Goal: Check status

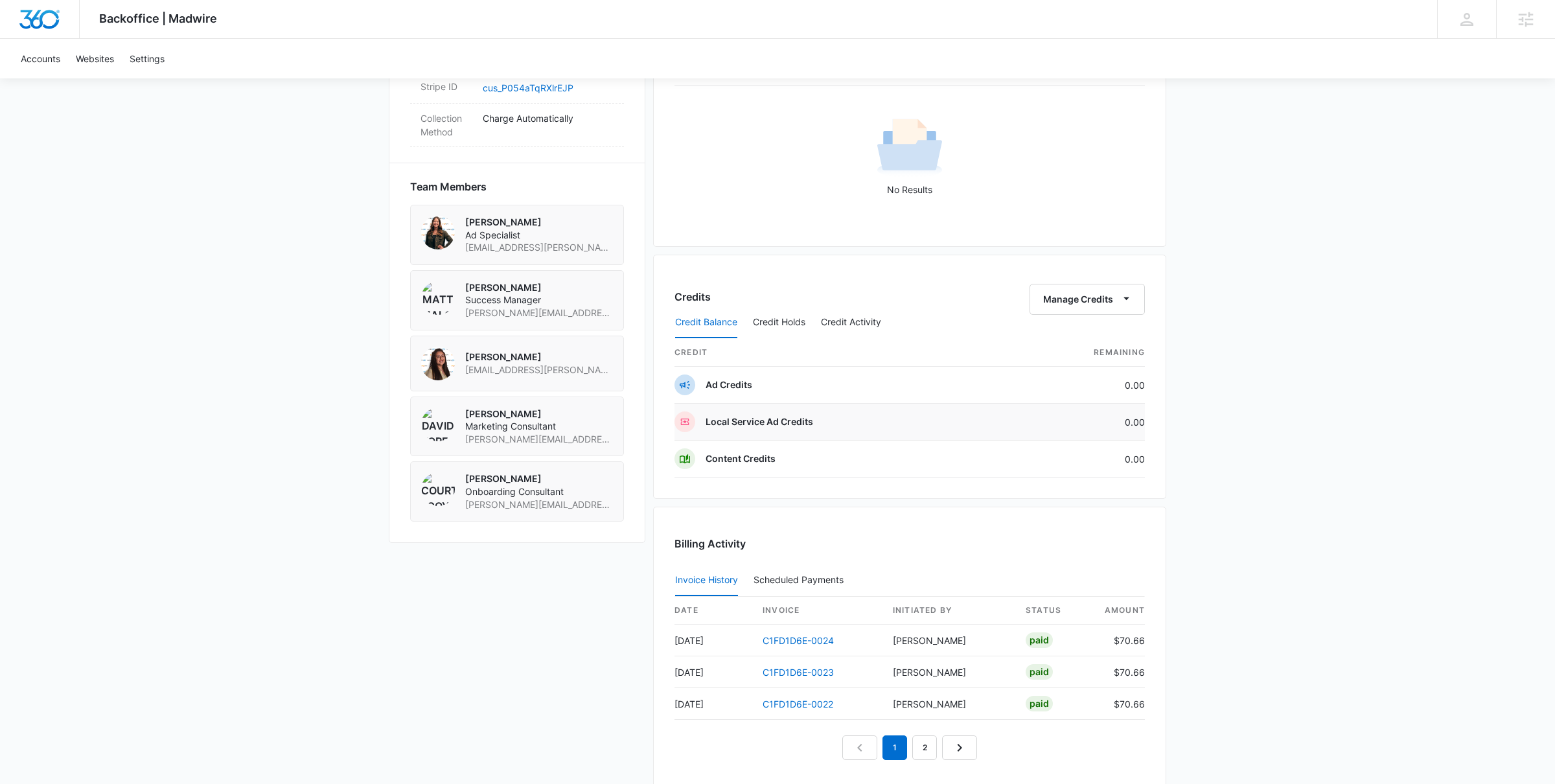
scroll to position [854, 0]
click at [793, 317] on button "Credit Holds" at bounding box center [779, 318] width 53 height 31
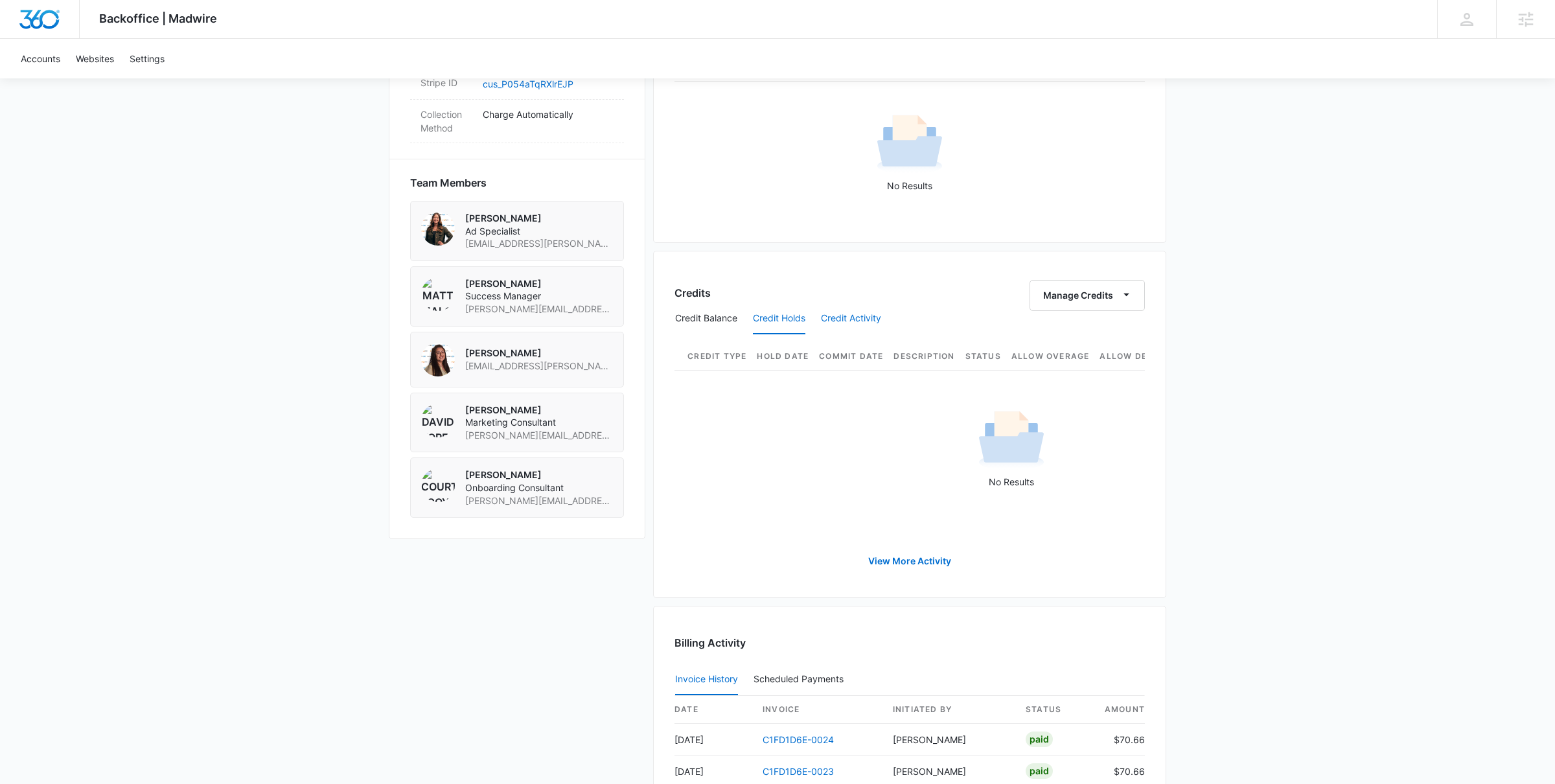
click at [845, 317] on button "Credit Activity" at bounding box center [851, 318] width 61 height 31
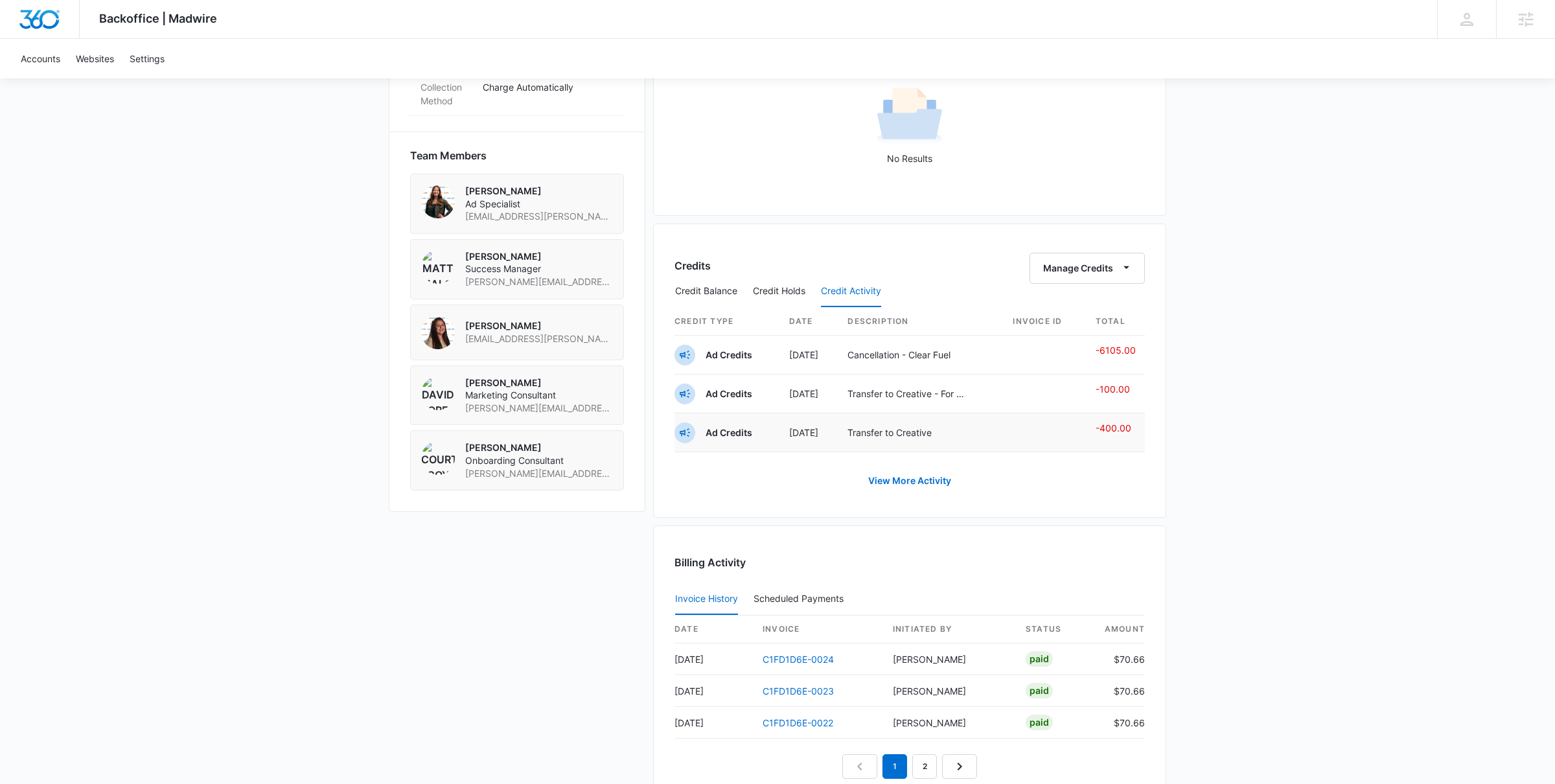
scroll to position [886, 0]
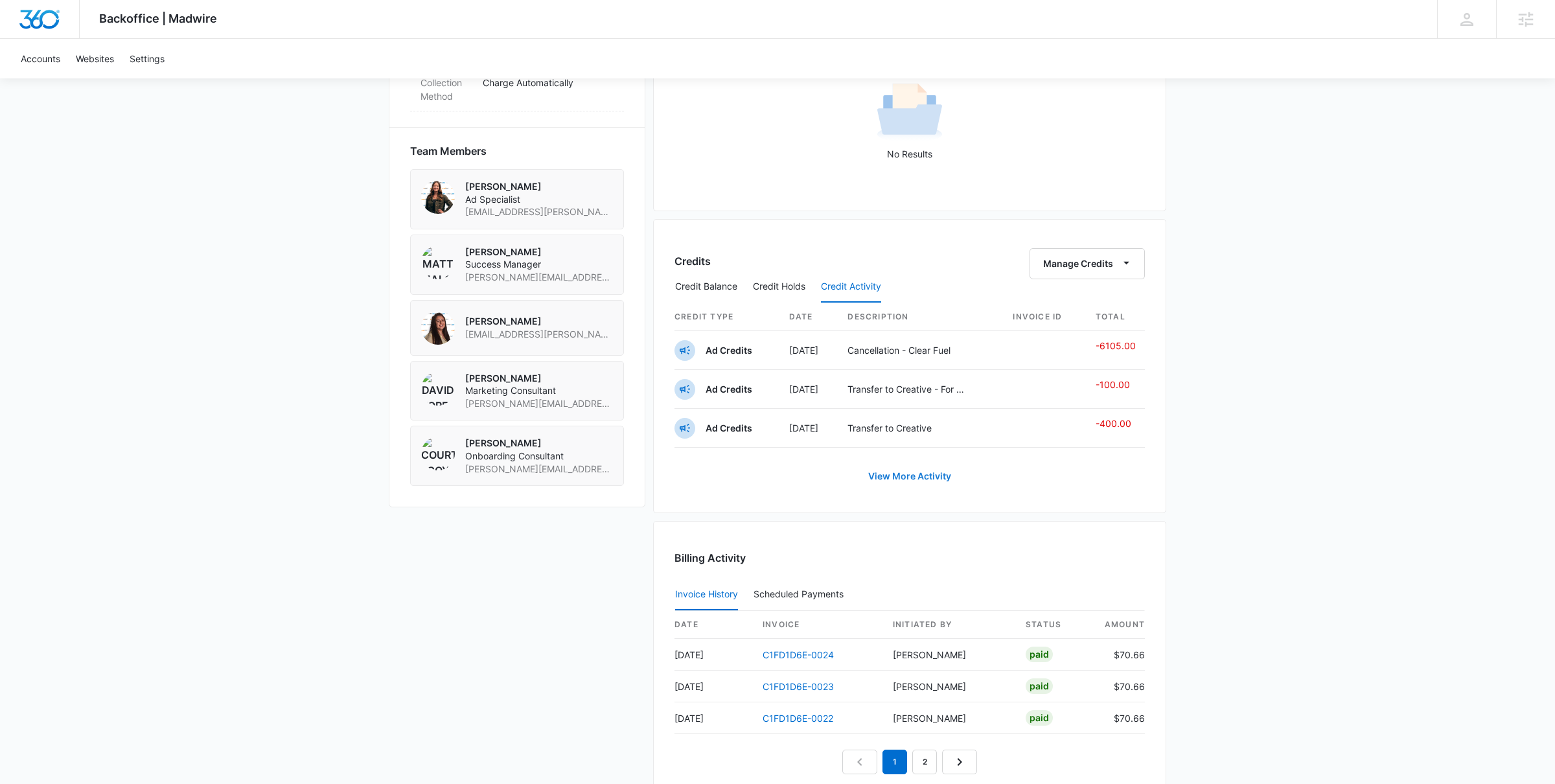
click at [897, 478] on link "View More Activity" at bounding box center [910, 476] width 109 height 31
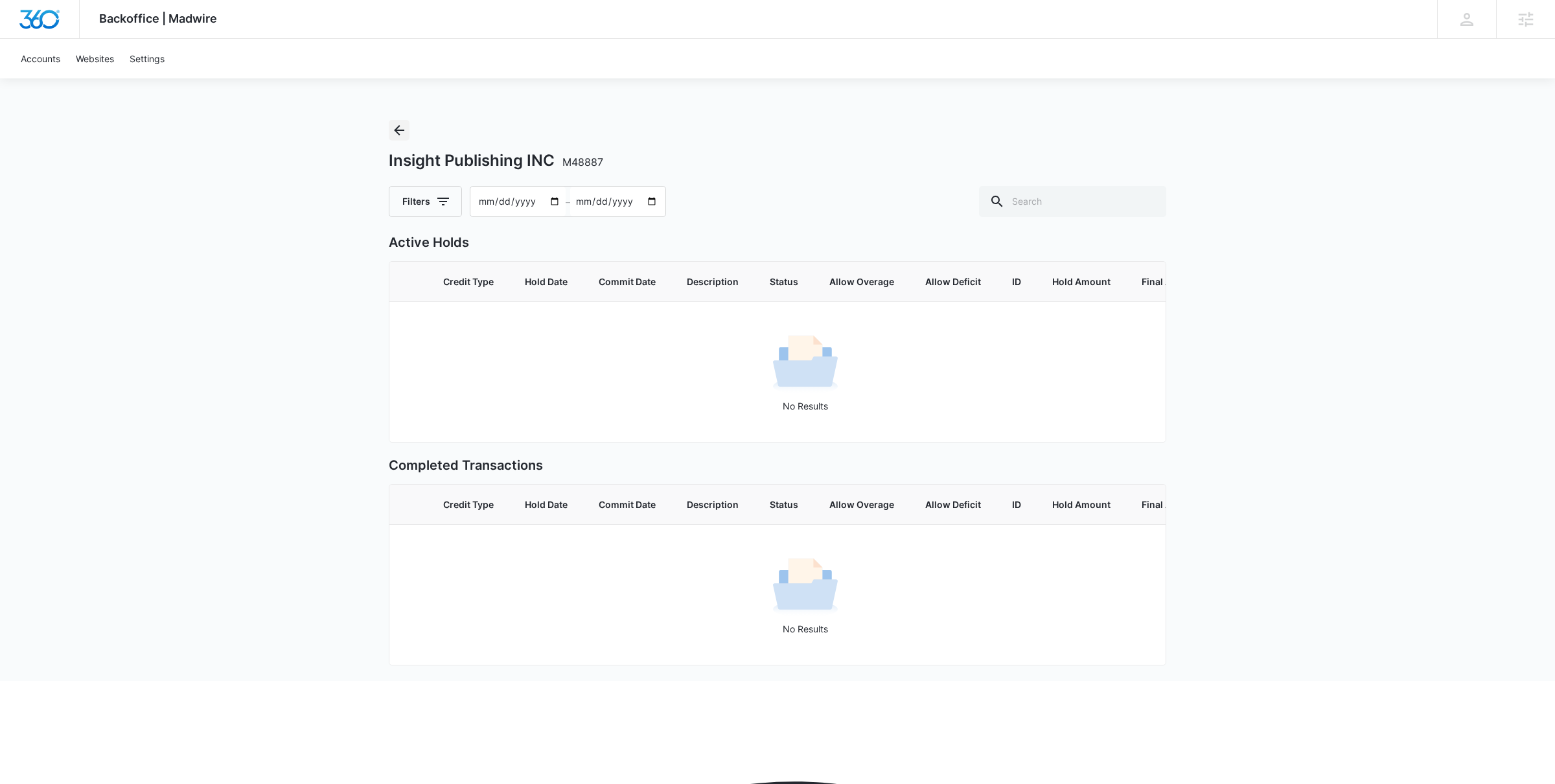
click at [394, 128] on icon "Back" at bounding box center [399, 131] width 15 height 15
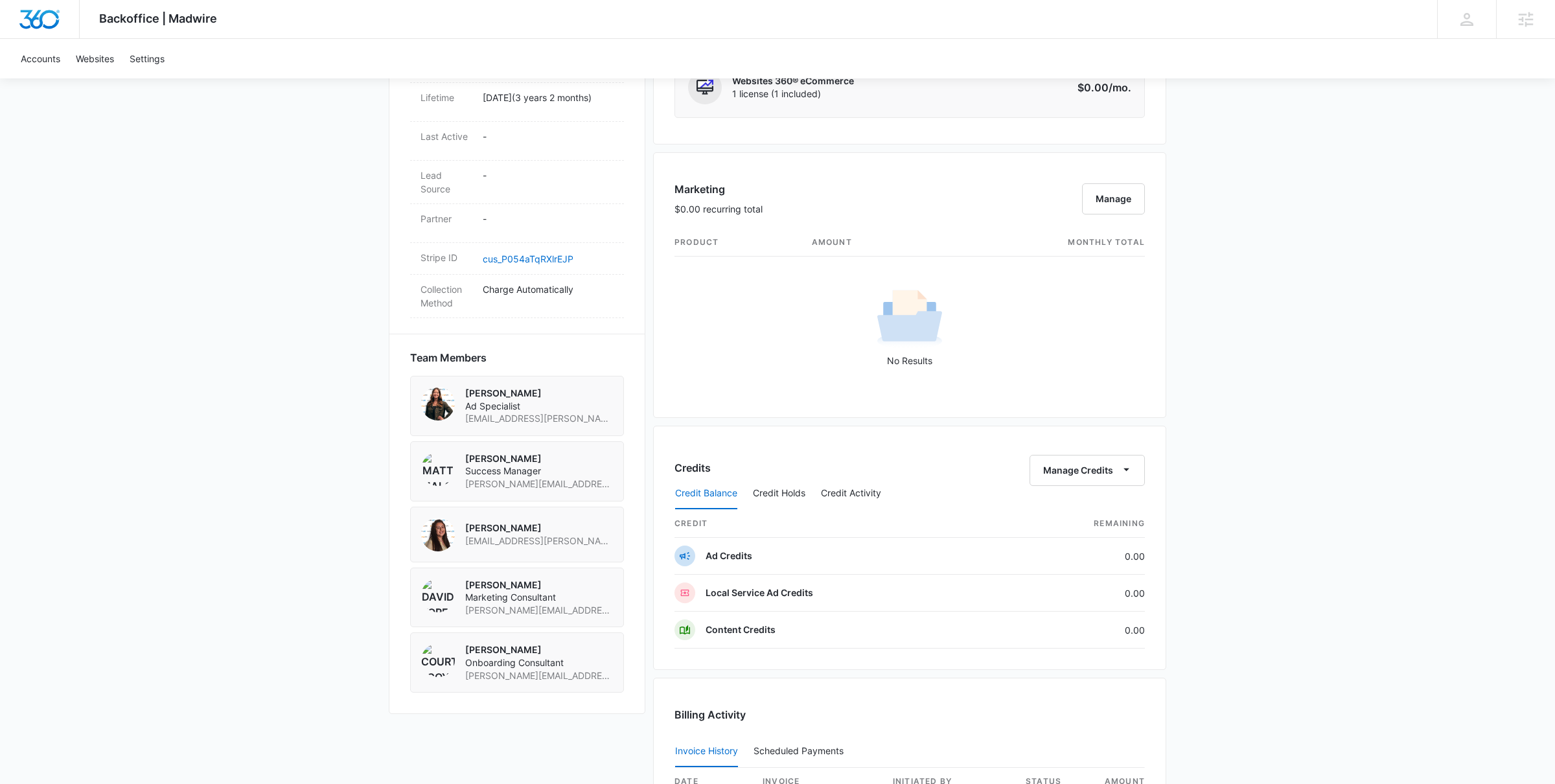
scroll to position [705, 0]
